Goal: Task Accomplishment & Management: Manage account settings

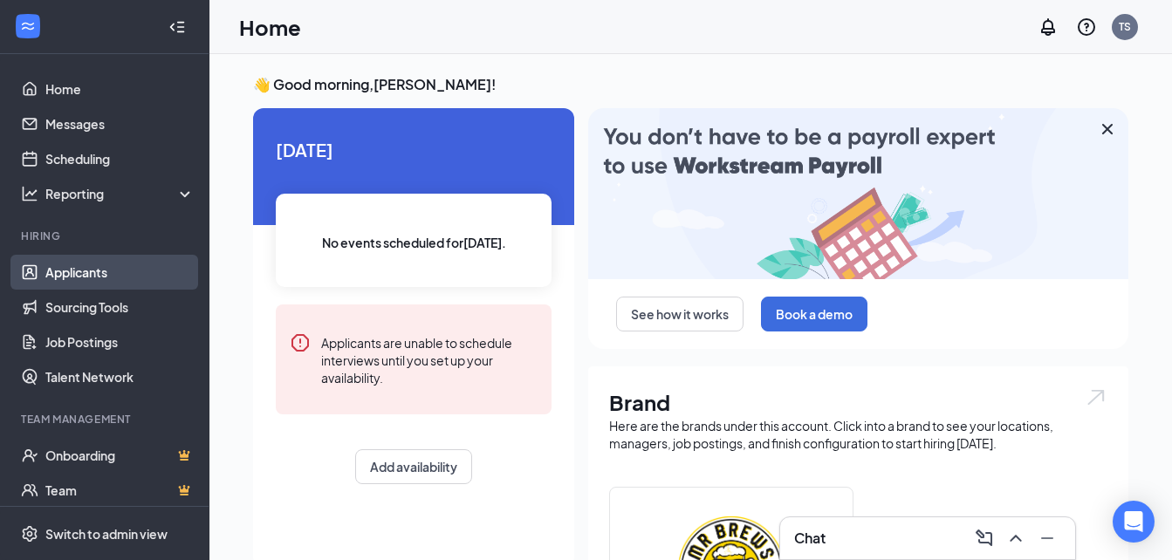
click at [102, 271] on link "Applicants" at bounding box center [119, 272] width 149 height 35
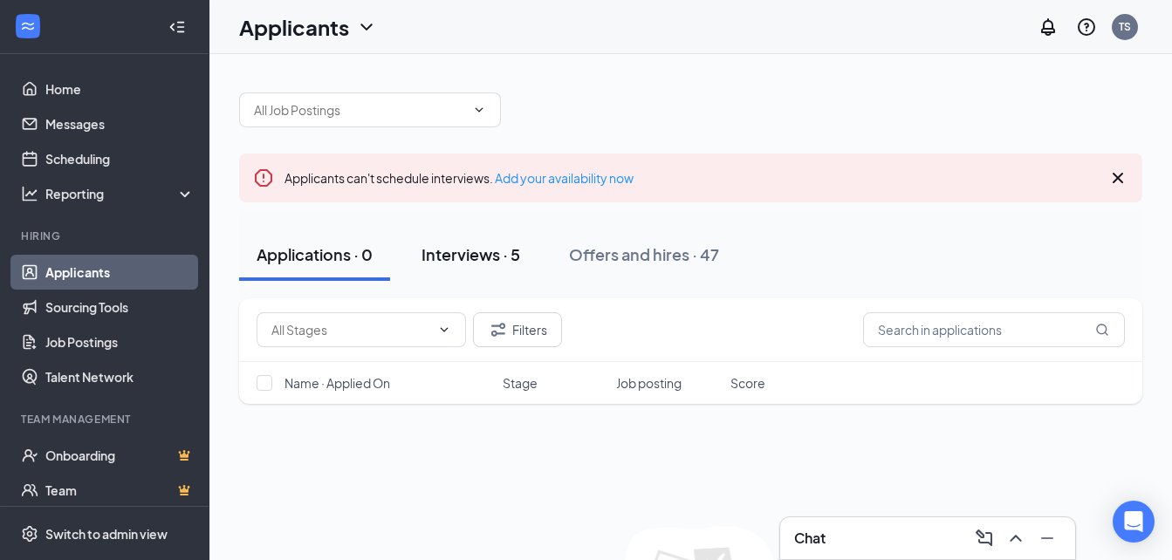
click at [458, 265] on button "Interviews · 5" at bounding box center [470, 255] width 133 height 52
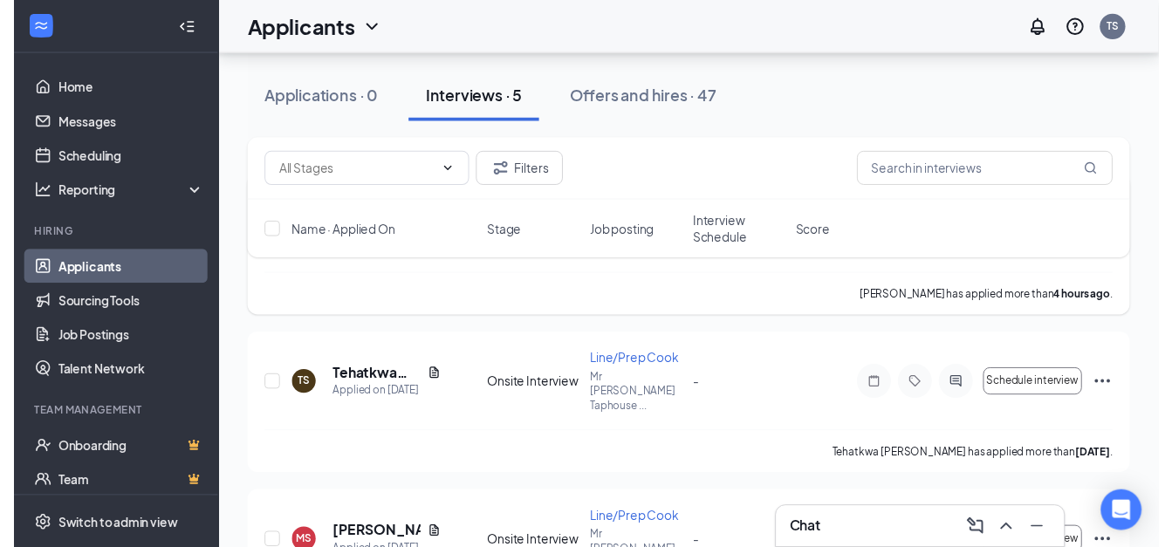
scroll to position [262, 0]
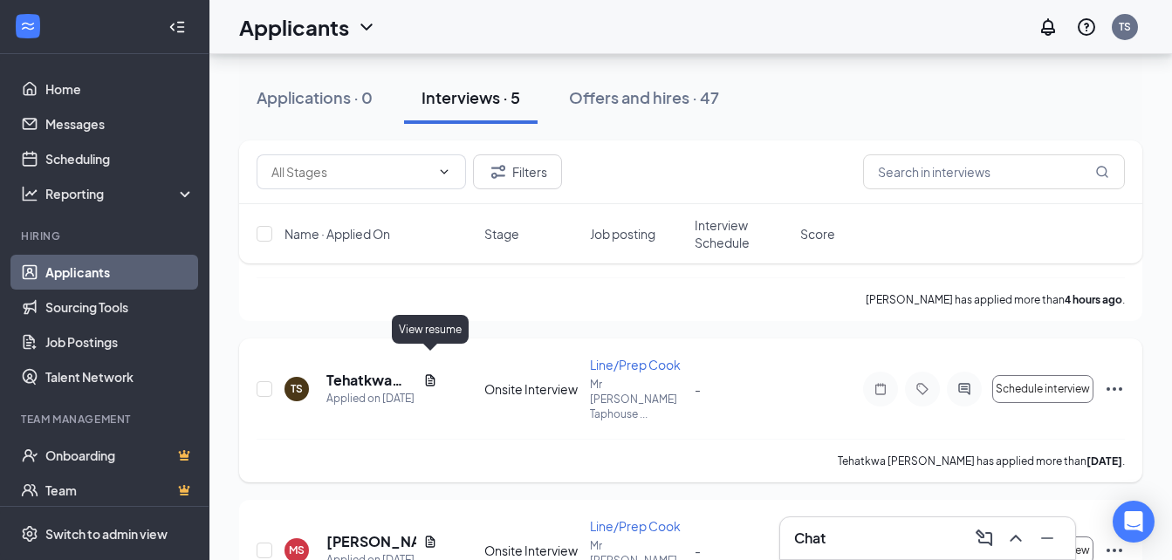
click at [427, 374] on icon "Document" at bounding box center [431, 379] width 10 height 11
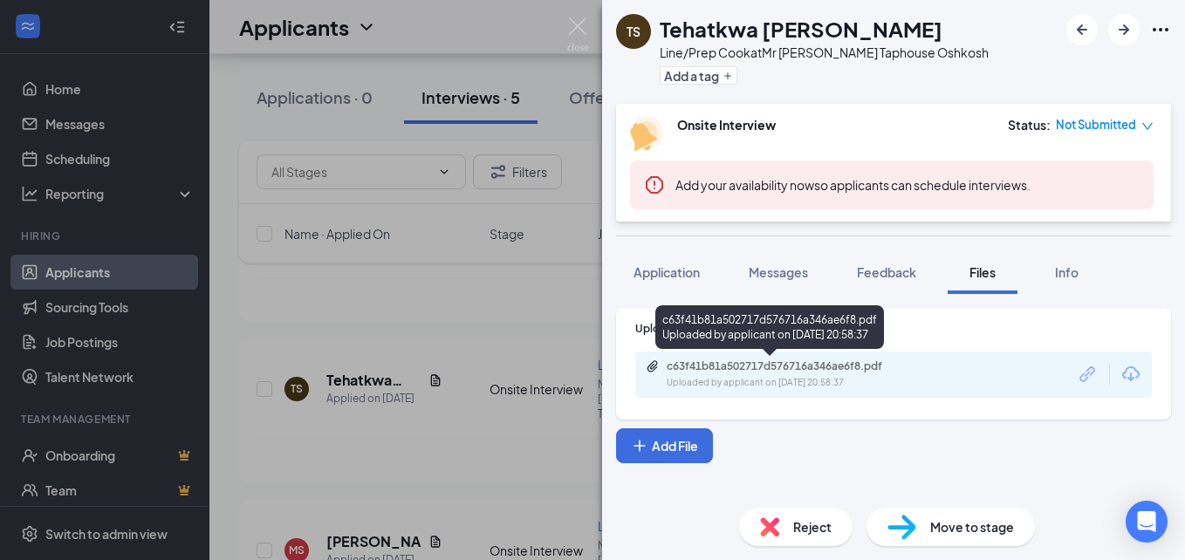
click at [838, 378] on div "Uploaded by applicant on [DATE] 20:58:37" at bounding box center [797, 383] width 262 height 14
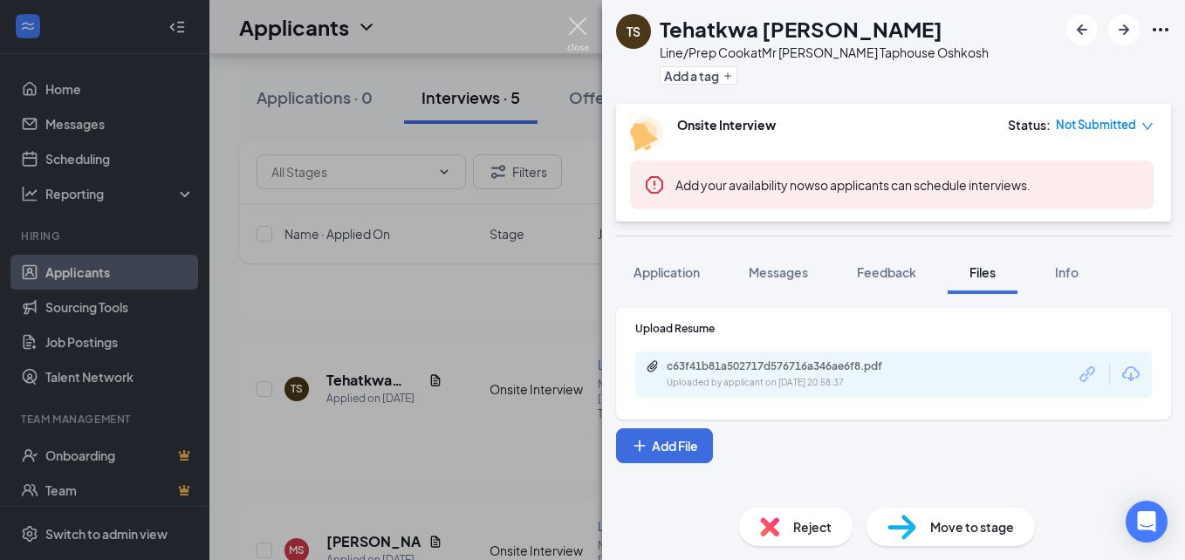
click at [575, 26] on img at bounding box center [578, 34] width 22 height 34
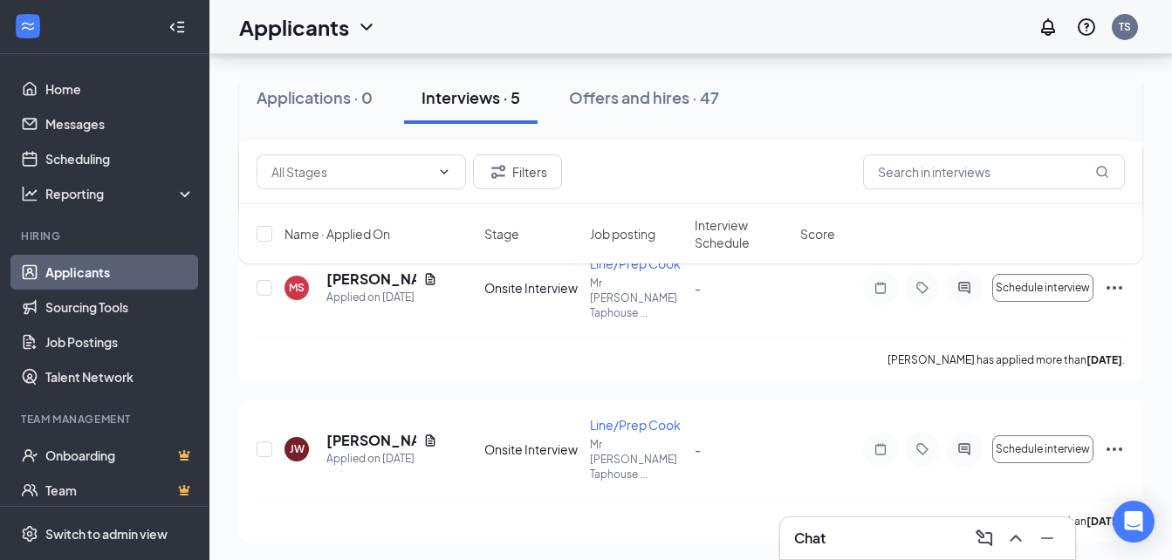
scroll to position [636, 0]
